Goal: Transaction & Acquisition: Purchase product/service

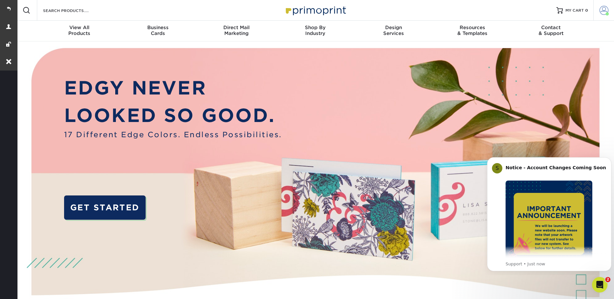
click at [605, 7] on span at bounding box center [604, 10] width 9 height 9
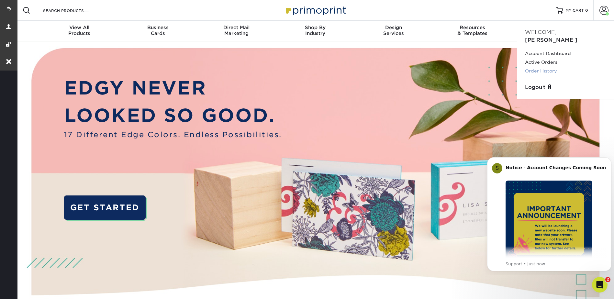
click at [545, 67] on link "Order History" at bounding box center [565, 71] width 81 height 9
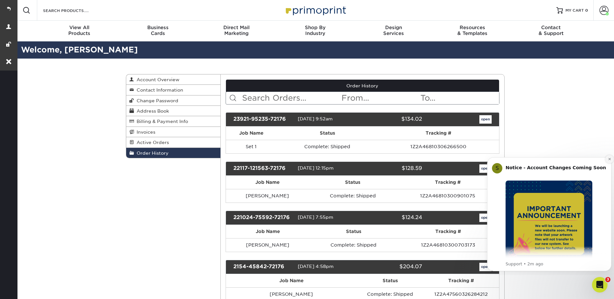
click at [608, 160] on icon "Dismiss notification" at bounding box center [610, 159] width 4 height 4
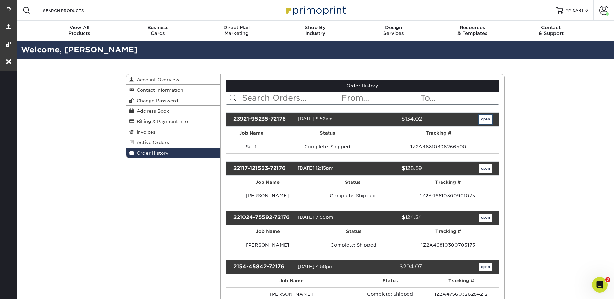
click at [489, 120] on link "open" at bounding box center [485, 119] width 12 height 8
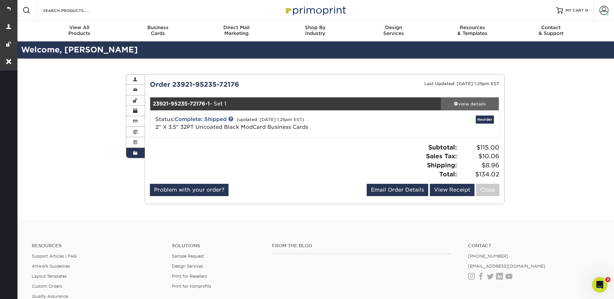
click at [457, 105] on span at bounding box center [456, 103] width 5 height 5
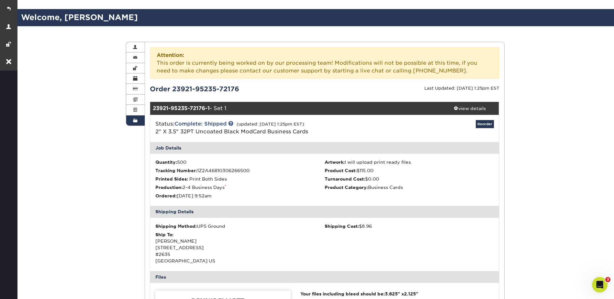
scroll to position [194, 0]
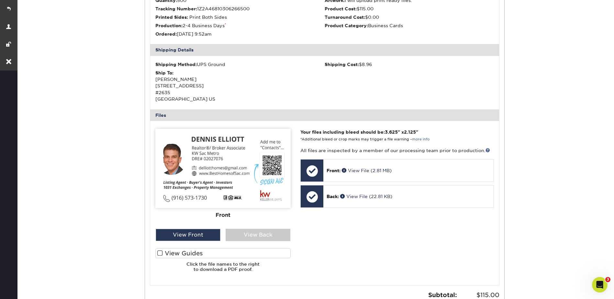
drag, startPoint x: 230, startPoint y: 35, endPoint x: 178, endPoint y: 34, distance: 51.8
click at [178, 34] on li "Ordered: 09/21/2023 9:52am" at bounding box center [239, 34] width 169 height 6
copy li "09/21/2023 9:52am"
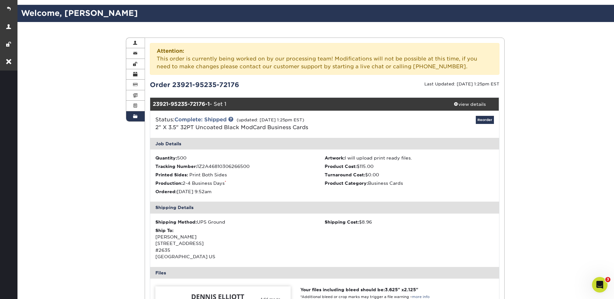
scroll to position [0, 0]
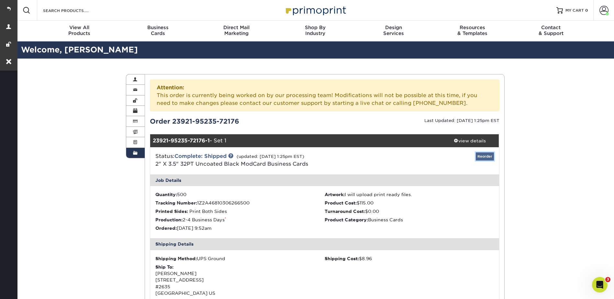
click at [485, 155] on link "Reorder" at bounding box center [485, 156] width 18 height 8
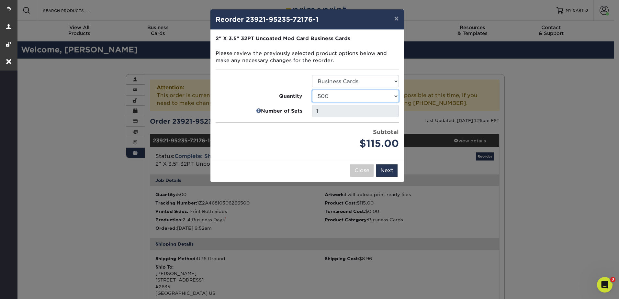
click at [339, 94] on select "500 1000" at bounding box center [355, 96] width 87 height 12
click at [312, 90] on select "500 1000" at bounding box center [355, 96] width 87 height 12
click at [387, 172] on button "Next" at bounding box center [386, 170] width 21 height 12
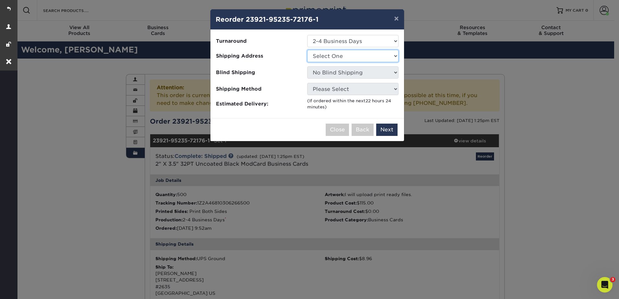
click at [326, 56] on select "Select One Business address" at bounding box center [352, 56] width 91 height 12
select select "201740"
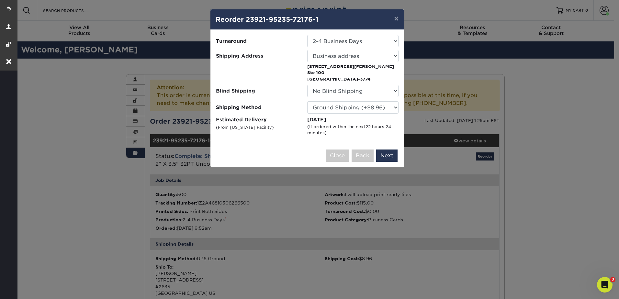
drag, startPoint x: 374, startPoint y: 79, endPoint x: 307, endPoint y: 66, distance: 67.9
click at [307, 66] on p "4080 Truxel Rd Ste 100 Sacramento, CA 95834-3774" at bounding box center [352, 72] width 91 height 19
copy p "4080 Truxel Rd Ste 100 Sacramento, CA 95834-3774"
click at [388, 158] on button "Next" at bounding box center [386, 156] width 21 height 12
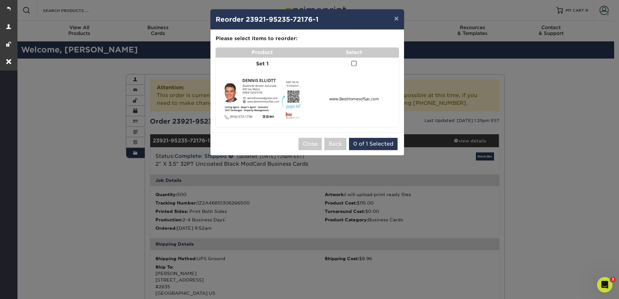
click at [350, 63] on td at bounding box center [354, 64] width 90 height 13
click at [353, 64] on span at bounding box center [354, 64] width 6 height 6
click at [0, 0] on input "checkbox" at bounding box center [0, 0] width 0 height 0
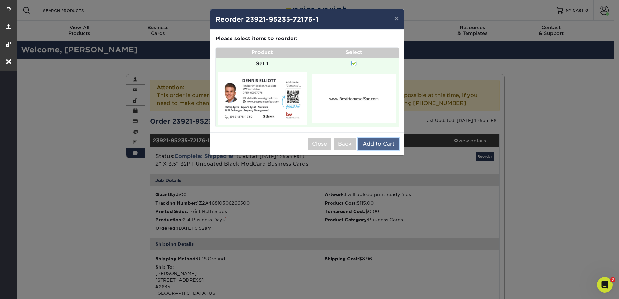
click at [375, 147] on button "Add to Cart" at bounding box center [378, 144] width 40 height 12
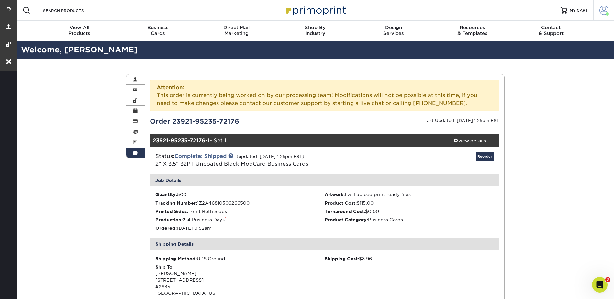
click at [604, 9] on span at bounding box center [604, 10] width 9 height 9
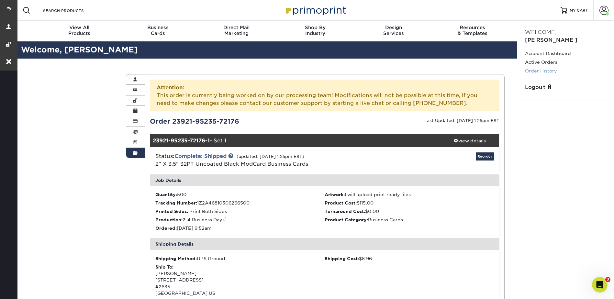
click at [541, 67] on link "Order History" at bounding box center [565, 71] width 81 height 9
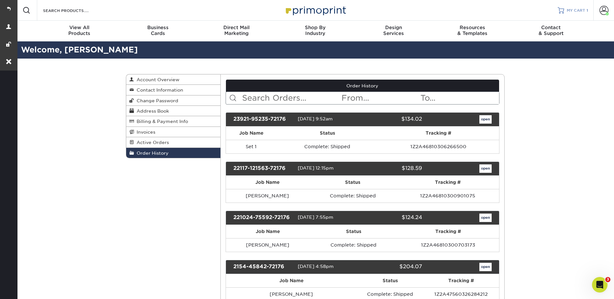
click at [565, 6] on link "MY CART 1" at bounding box center [573, 10] width 30 height 21
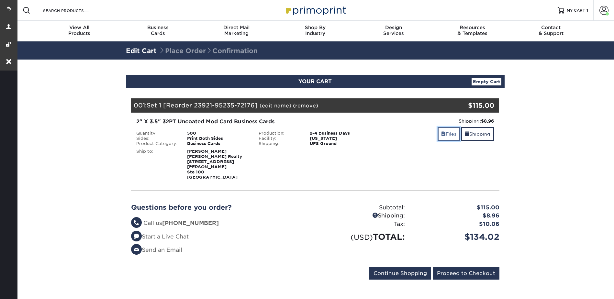
click at [444, 135] on link "Files" at bounding box center [449, 134] width 22 height 14
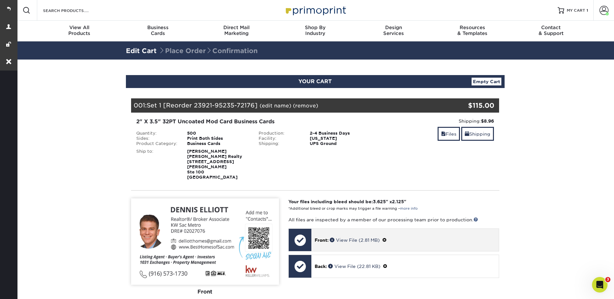
click at [385, 238] on span at bounding box center [384, 240] width 5 height 5
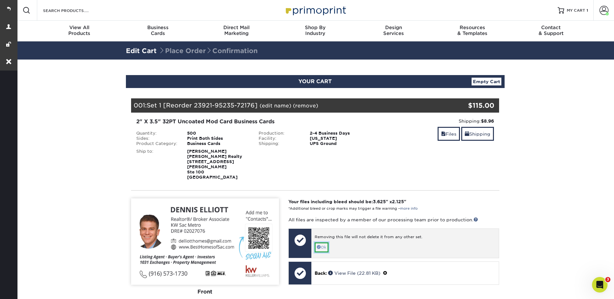
click at [327, 242] on link "Ok" at bounding box center [322, 247] width 14 height 10
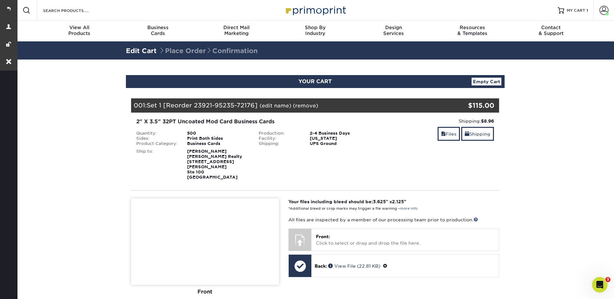
click at [272, 106] on link "(edit name)" at bounding box center [276, 106] width 32 height 6
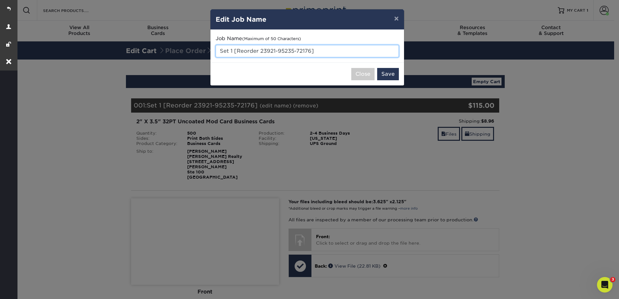
drag, startPoint x: 316, startPoint y: 49, endPoint x: 217, endPoint y: 51, distance: 98.4
click at [217, 51] on input "Set 1 [Reorder 23921-95235-72176]" at bounding box center [307, 51] width 183 height 12
type input "Typesetting"
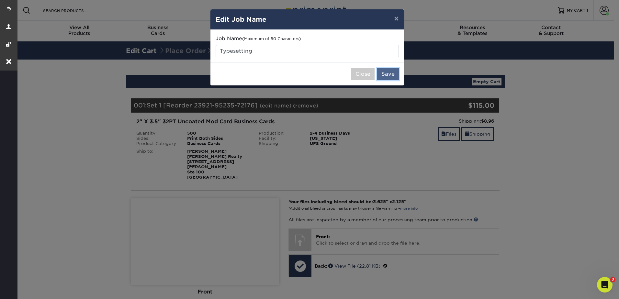
click at [390, 71] on button "Save" at bounding box center [388, 74] width 22 height 12
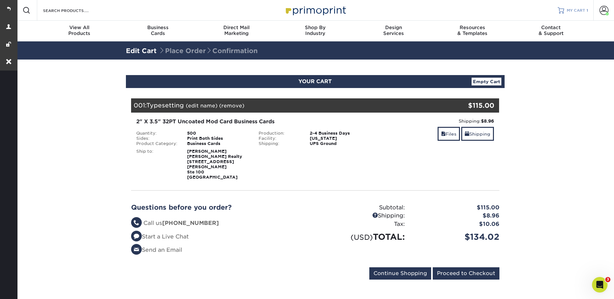
click at [576, 8] on span "MY CART" at bounding box center [576, 11] width 18 height 6
click at [574, 11] on span "MY CART" at bounding box center [576, 11] width 18 height 6
click at [602, 9] on span at bounding box center [604, 10] width 9 height 9
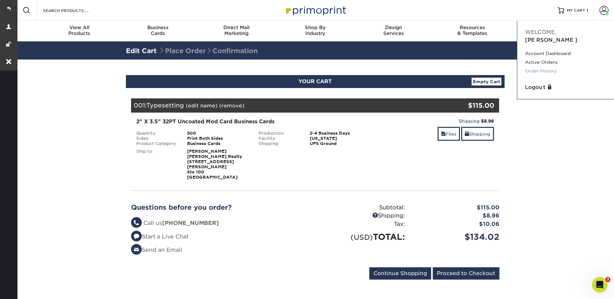
click at [545, 67] on link "Order History" at bounding box center [565, 71] width 81 height 9
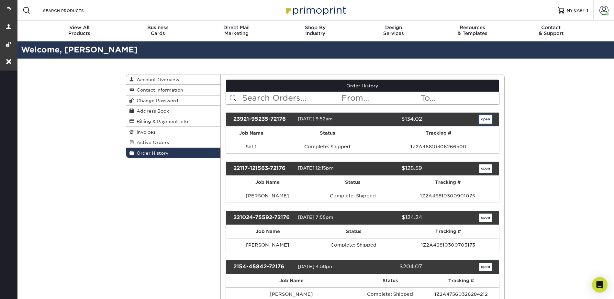
click at [488, 117] on link "open" at bounding box center [485, 119] width 12 height 8
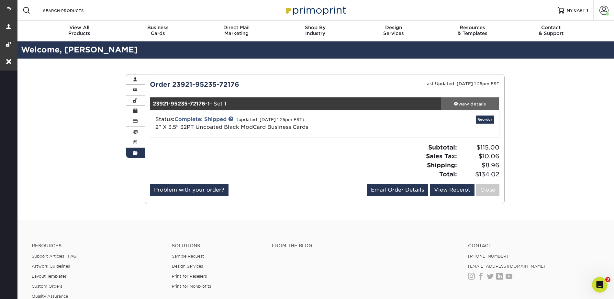
click at [467, 101] on div "view details" at bounding box center [470, 104] width 58 height 6
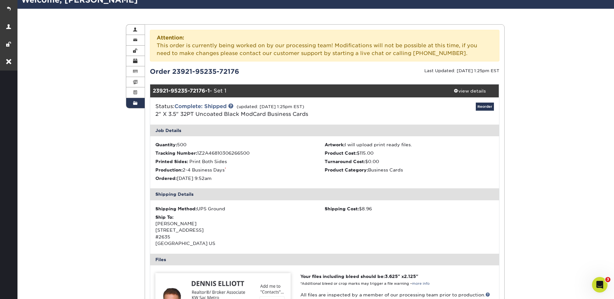
scroll to position [97, 0]
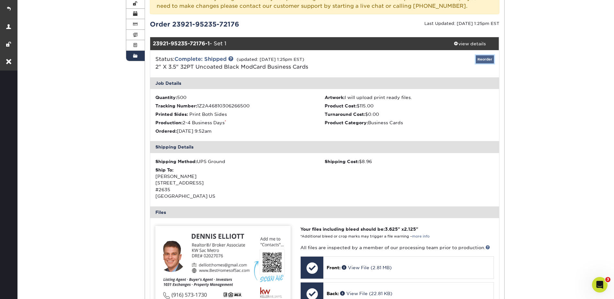
click at [491, 60] on link "Reorder" at bounding box center [485, 59] width 18 height 8
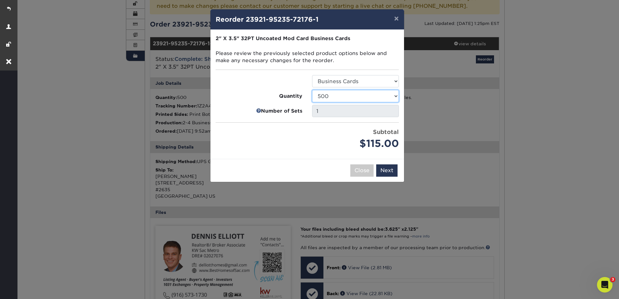
click at [336, 97] on select "500 1000" at bounding box center [355, 96] width 87 height 12
select select "52e3d710-0e8f-4d4d-8560-7d4d8655be69"
click at [312, 90] on select "500 1000" at bounding box center [355, 96] width 87 height 12
click at [363, 171] on button "Close" at bounding box center [361, 170] width 23 height 12
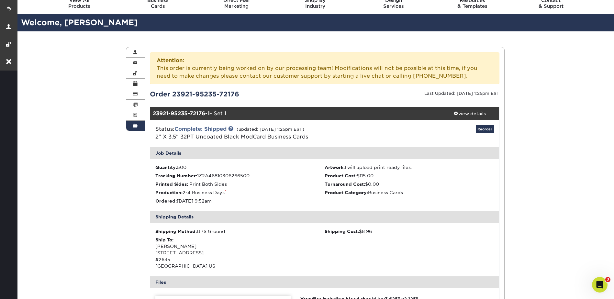
scroll to position [0, 0]
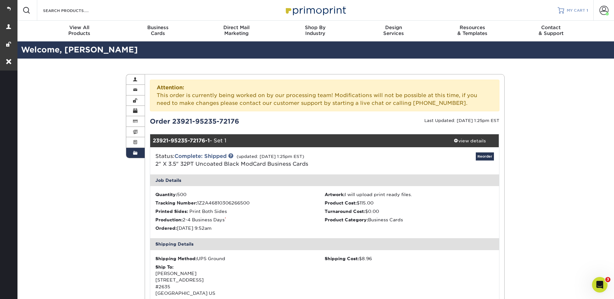
click at [573, 8] on span "MY CART" at bounding box center [576, 11] width 18 height 6
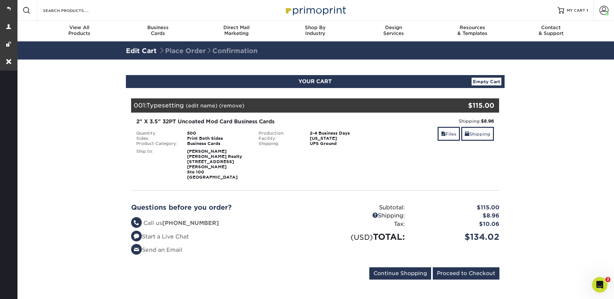
click at [552, 90] on section "YOUR CART Empty Cart Your Cart is Empty View Account Active Orders Order Histor…" at bounding box center [315, 181] width 598 height 243
click at [443, 138] on link "Files" at bounding box center [449, 134] width 22 height 14
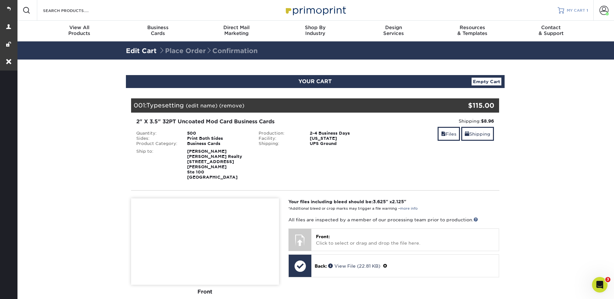
click at [571, 11] on span "MY CART" at bounding box center [576, 11] width 18 height 6
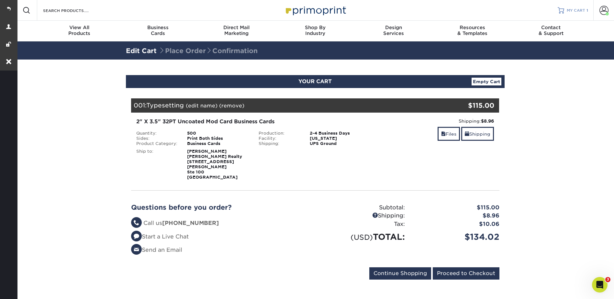
click at [570, 8] on span "MY CART" at bounding box center [576, 11] width 18 height 6
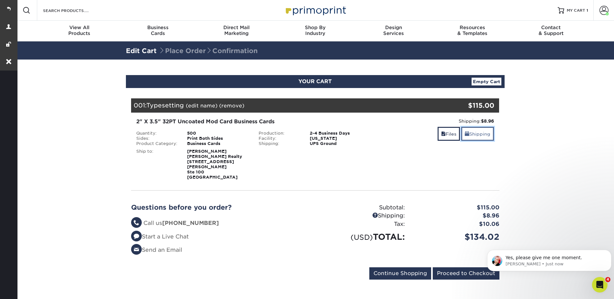
click at [487, 136] on link "Shipping" at bounding box center [477, 134] width 33 height 14
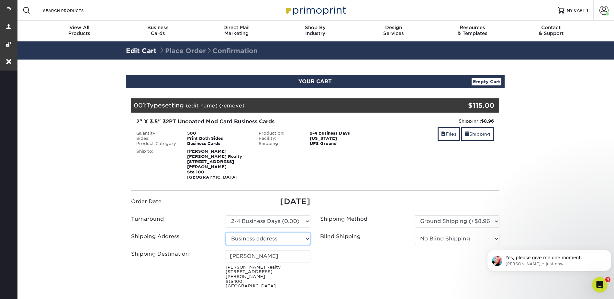
click at [253, 233] on select "Select One Business address + Add New Address" at bounding box center [268, 239] width 85 height 12
select select "newaddress"
click at [226, 233] on select "Select One Business address + Add New Address" at bounding box center [268, 239] width 85 height 12
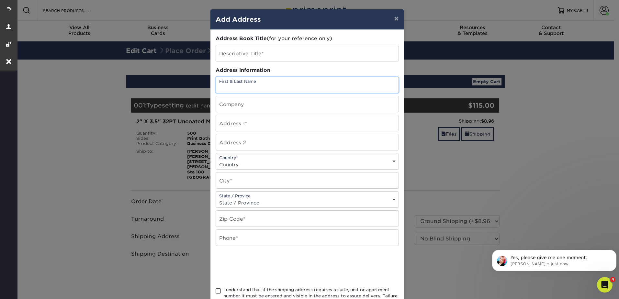
click at [234, 88] on input "text" at bounding box center [307, 85] width 183 height 16
type input "[PERSON_NAME]"
paste input "[STREET_ADDRESS] ?"
type input "[STREET_ADDRESS] ?"
click at [245, 142] on input "text" at bounding box center [307, 142] width 183 height 16
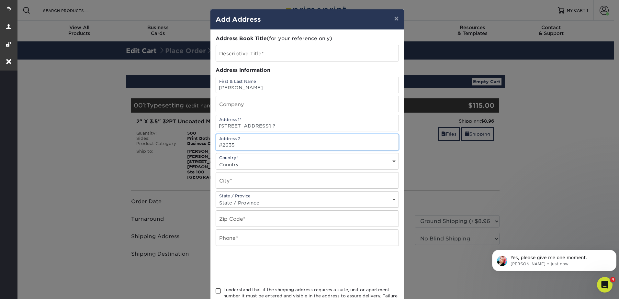
type input "#2635"
click at [242, 164] on select "Country [GEOGRAPHIC_DATA] [GEOGRAPHIC_DATA] ----------------------------- [GEOG…" at bounding box center [307, 164] width 183 height 9
select select "US"
click at [216, 160] on select "Country [GEOGRAPHIC_DATA] [GEOGRAPHIC_DATA] ----------------------------- [GEOG…" at bounding box center [307, 164] width 183 height 9
click at [242, 181] on input "text" at bounding box center [307, 181] width 183 height 16
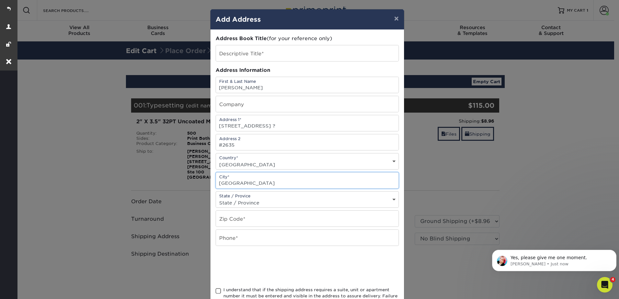
type input "[GEOGRAPHIC_DATA]"
select select "CA"
type input "95816"
type input "000-000-0000"
drag, startPoint x: 264, startPoint y: 125, endPoint x: 362, endPoint y: 130, distance: 98.2
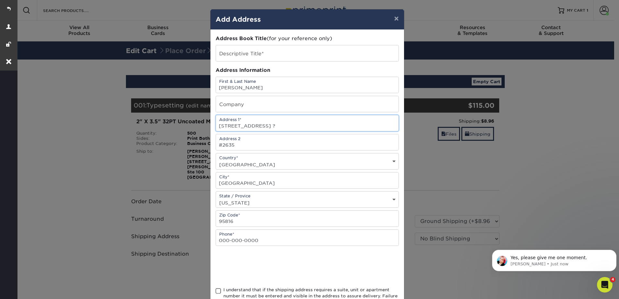
click at [362, 130] on input "[STREET_ADDRESS] ?" at bounding box center [307, 123] width 183 height 16
type input "[STREET_ADDRESS]"
click at [216, 294] on span at bounding box center [219, 291] width 6 height 6
click at [0, 0] on input "I understand that if the shipping address requires a suite, unit or apartment n…" at bounding box center [0, 0] width 0 height 0
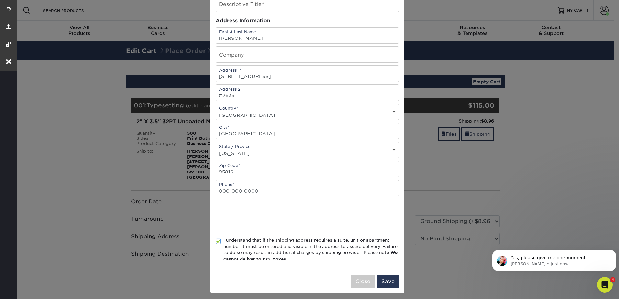
scroll to position [53, 0]
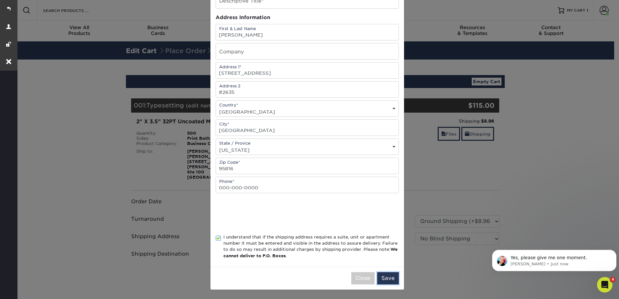
drag, startPoint x: 383, startPoint y: 276, endPoint x: 384, endPoint y: 271, distance: 5.5
click at [384, 276] on button "Save" at bounding box center [388, 278] width 22 height 12
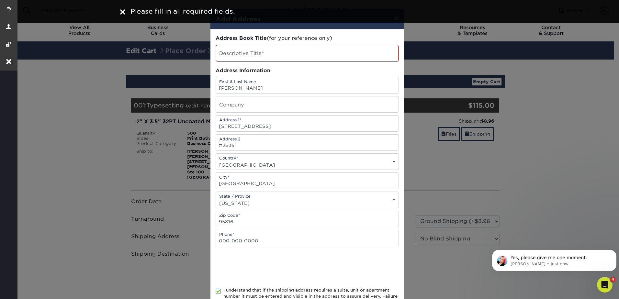
scroll to position [0, 0]
click at [258, 55] on input "text" at bounding box center [307, 53] width 183 height 17
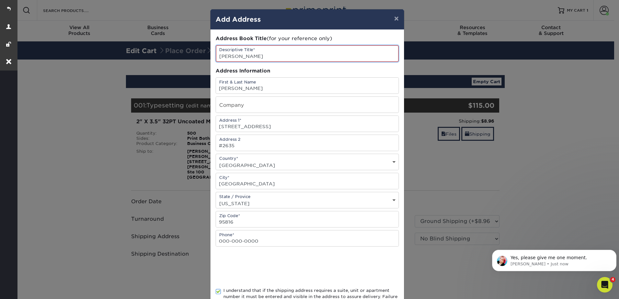
type input "[PERSON_NAME]"
click at [224, 87] on input "[PERSON_NAME]" at bounding box center [307, 86] width 183 height 16
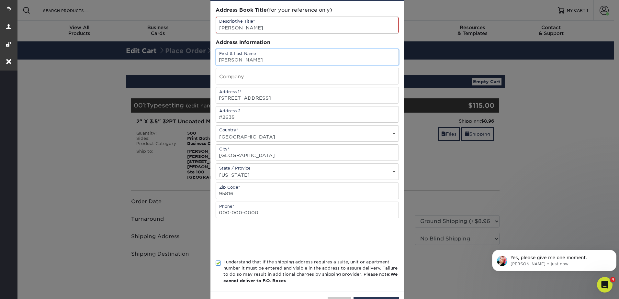
scroll to position [53, 0]
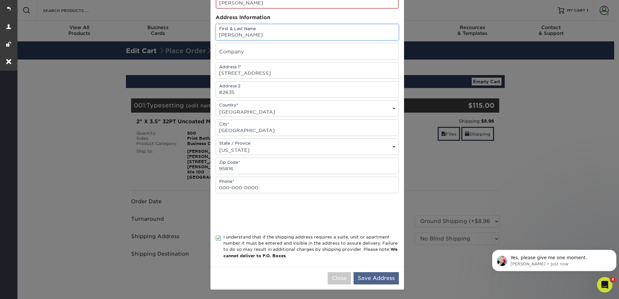
type input "[PERSON_NAME]"
click at [371, 274] on button "Save Address" at bounding box center [376, 278] width 45 height 12
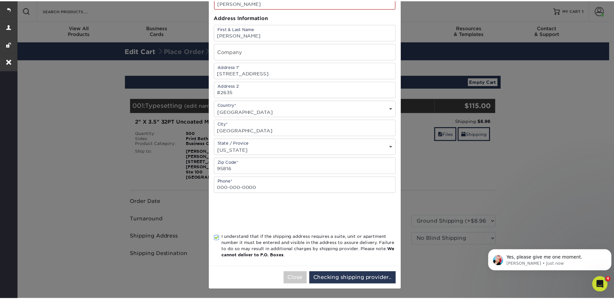
scroll to position [0, 0]
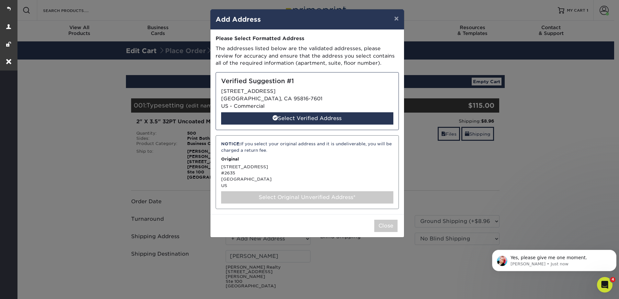
click at [237, 167] on div "NOTICE: If you select your original address and it is undeliverable, you will b…" at bounding box center [307, 172] width 183 height 74
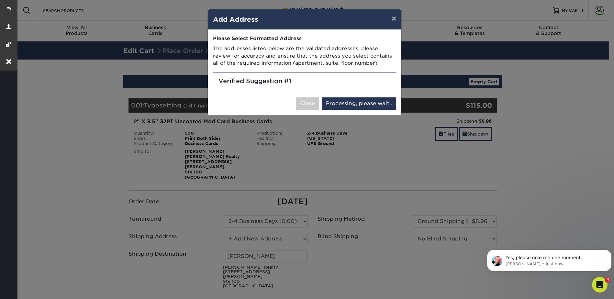
select select "286305"
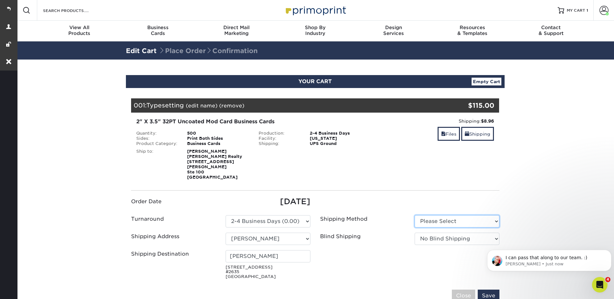
click at [429, 218] on select "Please Select Ground Shipping (+$8.96) 3 Day Shipping Service (+$15.34)" at bounding box center [457, 221] width 85 height 12
select select "03"
click at [415, 215] on select "Please Select Ground Shipping (+$8.96) 3 Day Shipping Service (+$15.34)" at bounding box center [457, 221] width 85 height 12
click at [608, 251] on icon "Dismiss notification" at bounding box center [610, 252] width 4 height 4
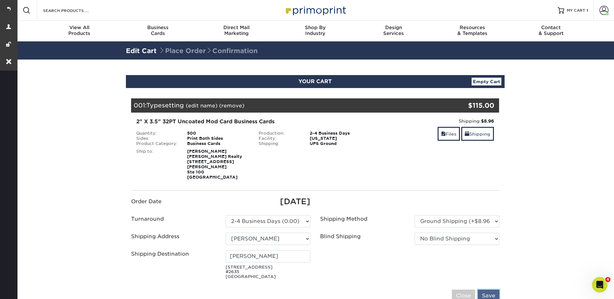
click at [487, 292] on input "Save" at bounding box center [489, 296] width 22 height 12
click at [570, 7] on link "MY CART 1" at bounding box center [573, 10] width 30 height 21
